Goal: Obtain resource: Download file/media

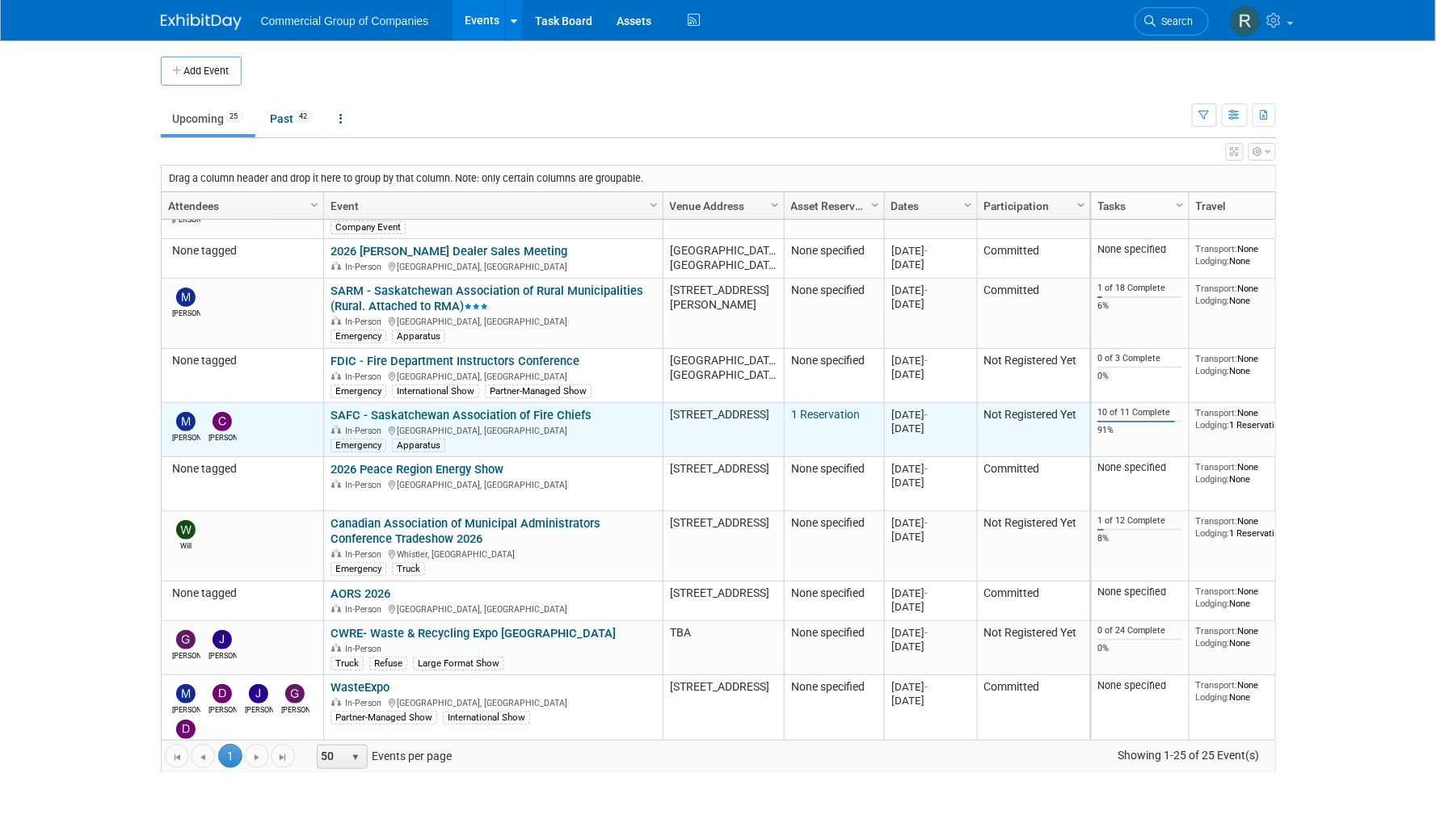
scroll to position [881, 0]
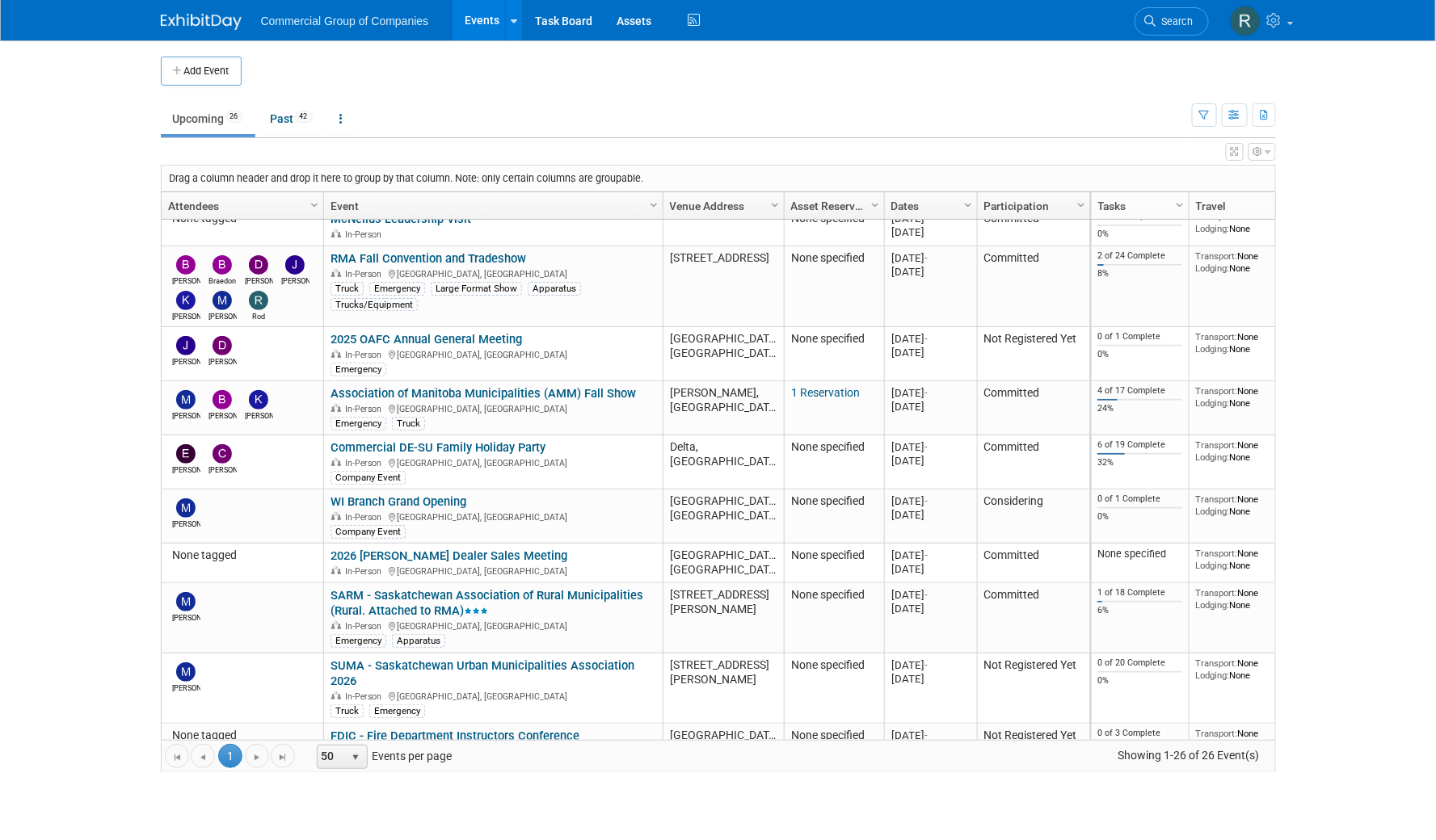
scroll to position [564, 0]
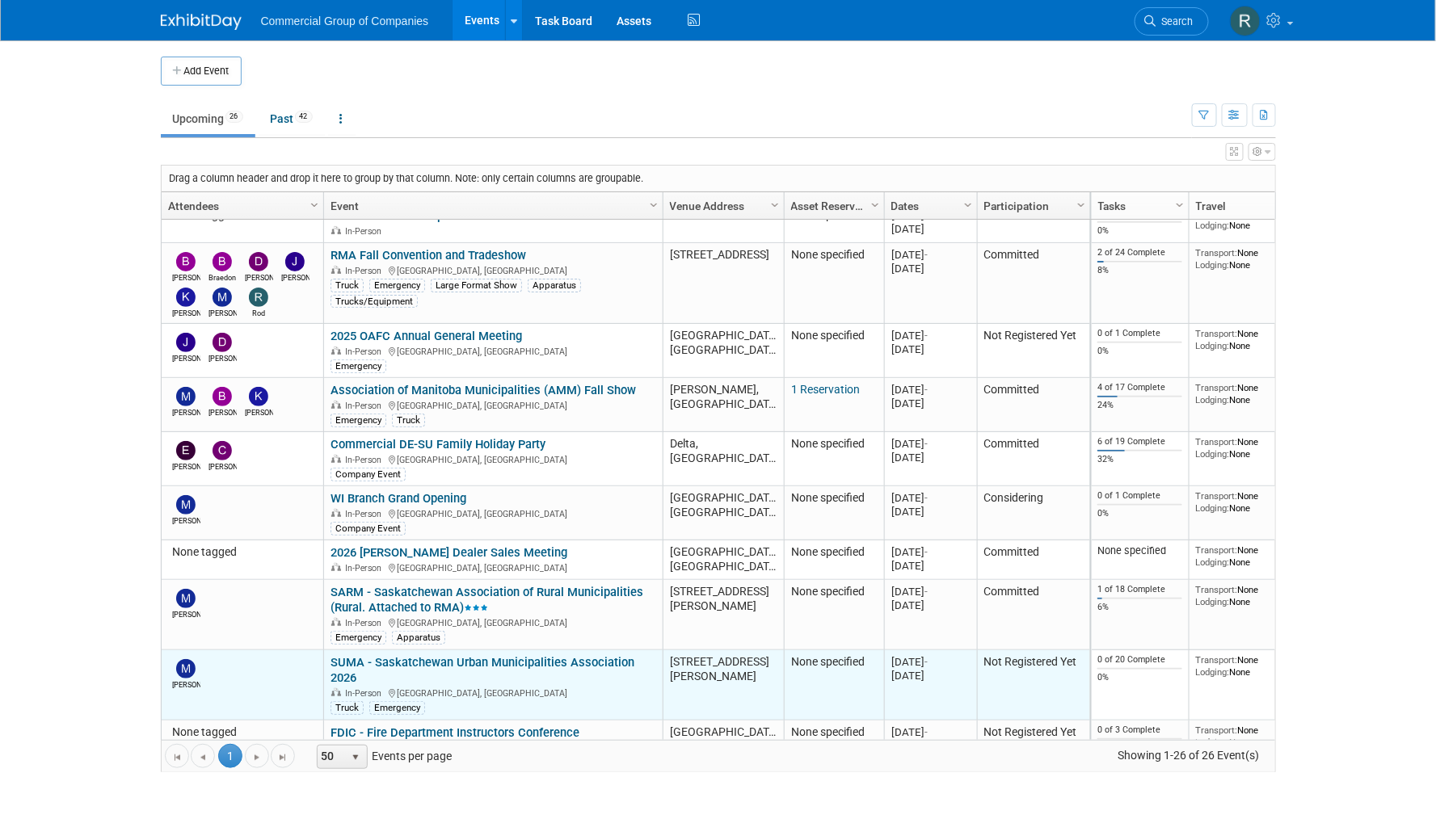
click at [476, 655] on link "SUMA - Saskatchewan Urban Municipalities Association 2026" at bounding box center [482, 670] width 304 height 30
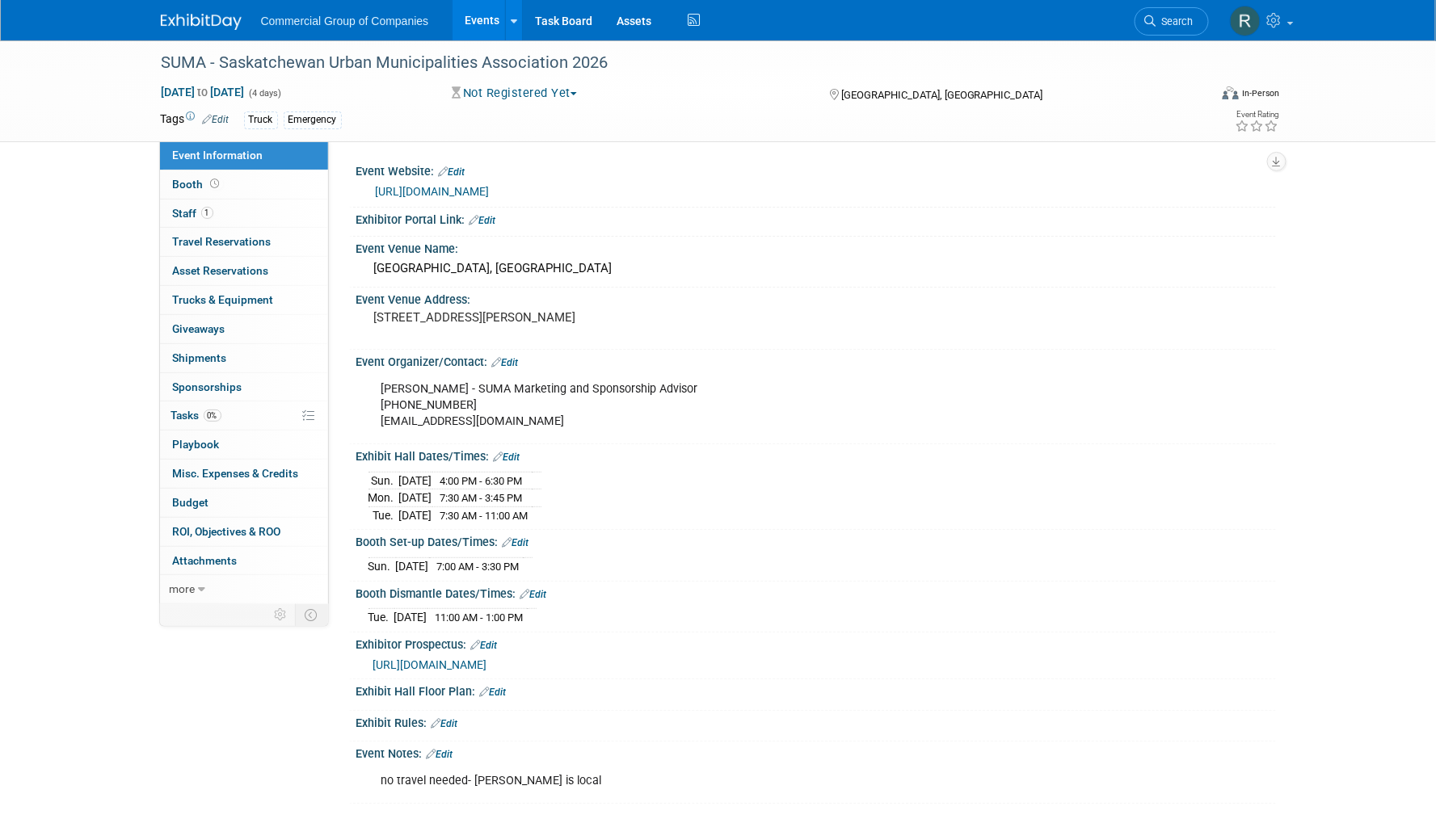
click at [487, 665] on span "[URL][DOMAIN_NAME]" at bounding box center [430, 665] width 114 height 13
